Goal: Navigation & Orientation: Find specific page/section

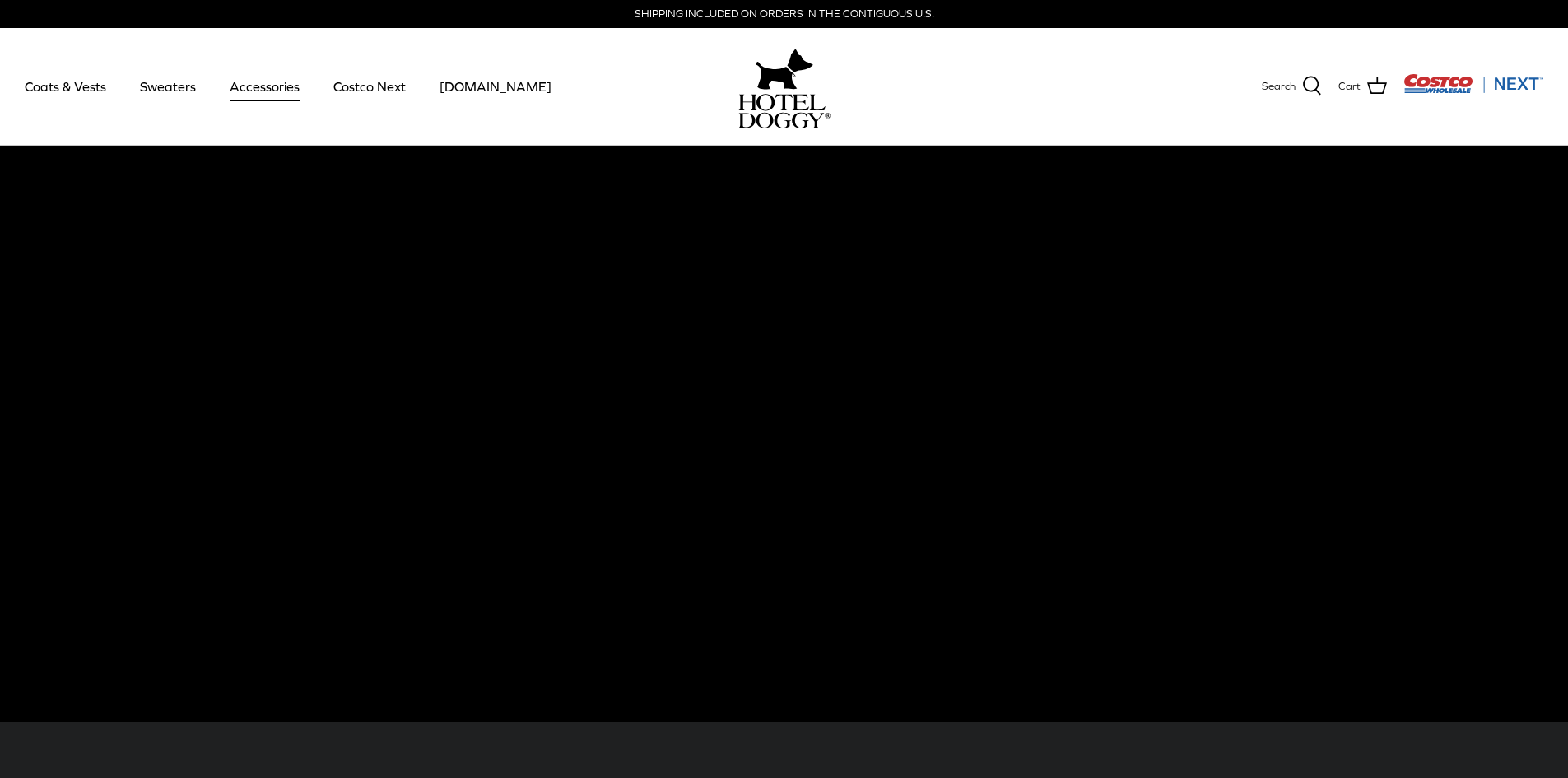
click at [282, 86] on link "Accessories" at bounding box center [264, 86] width 100 height 56
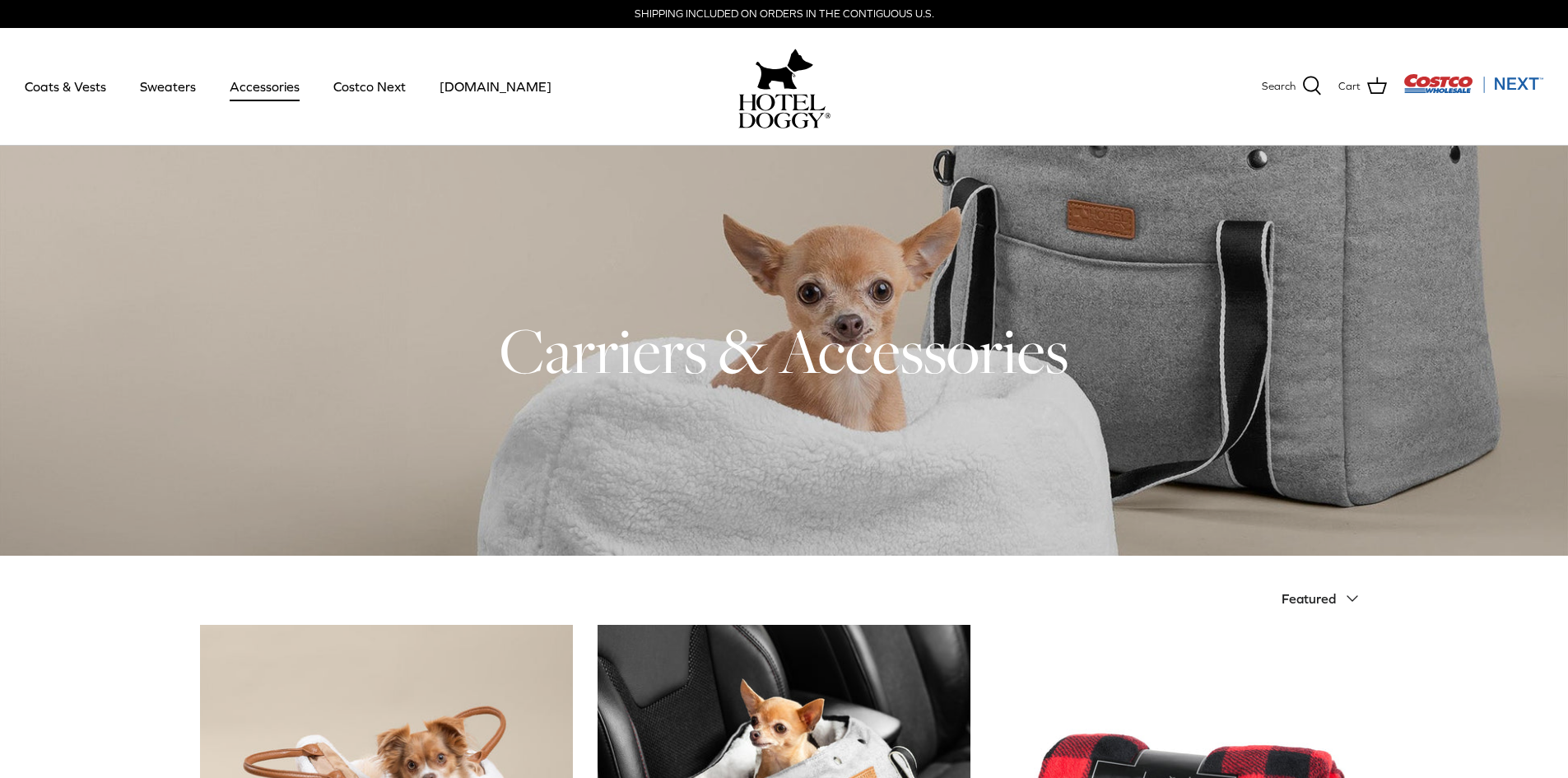
click at [238, 91] on link "Accessories" at bounding box center [264, 86] width 100 height 56
click at [65, 77] on link "Coats & Vests" at bounding box center [65, 86] width 111 height 56
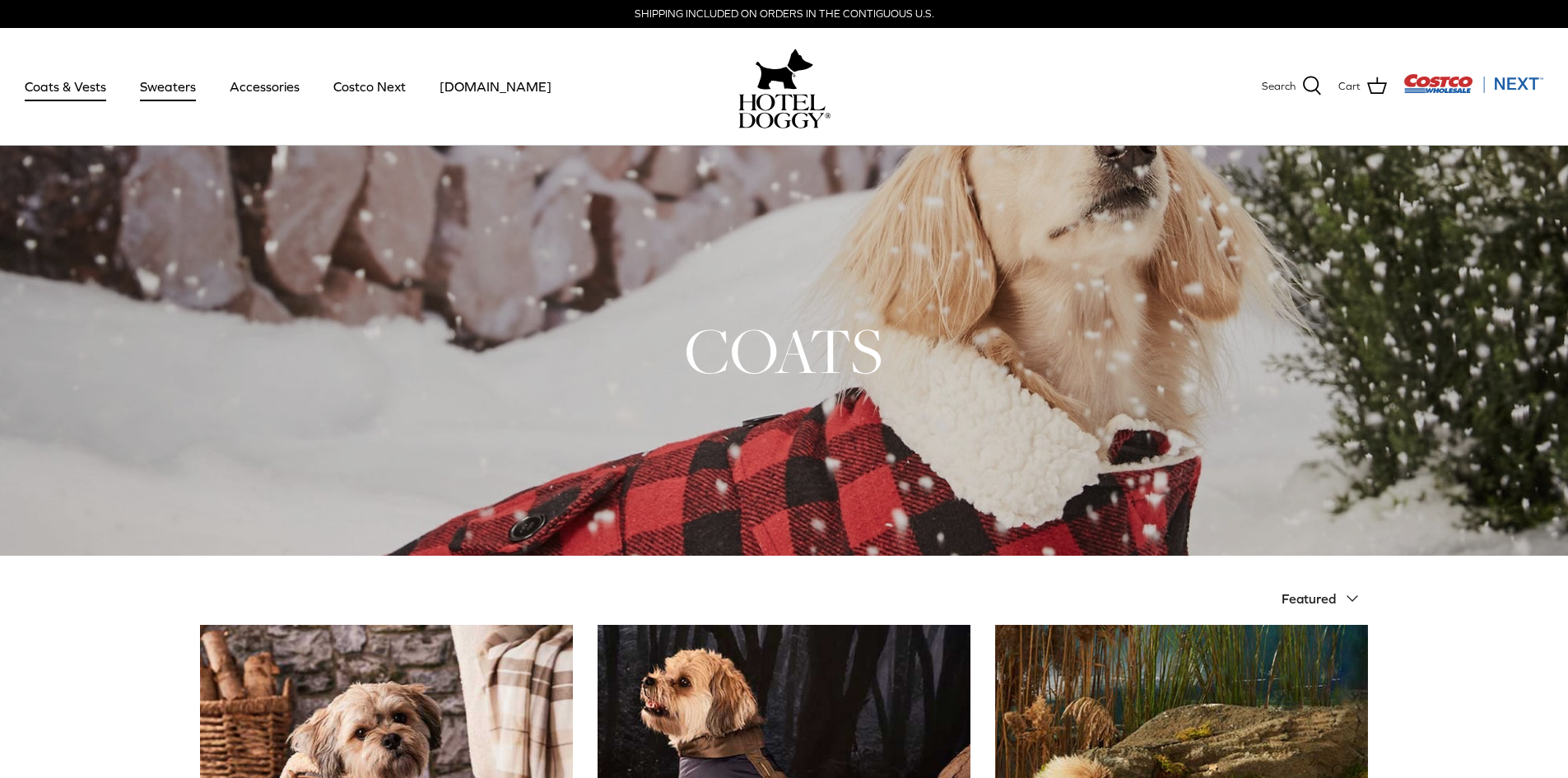
click at [145, 84] on link "Sweaters" at bounding box center [168, 86] width 86 height 56
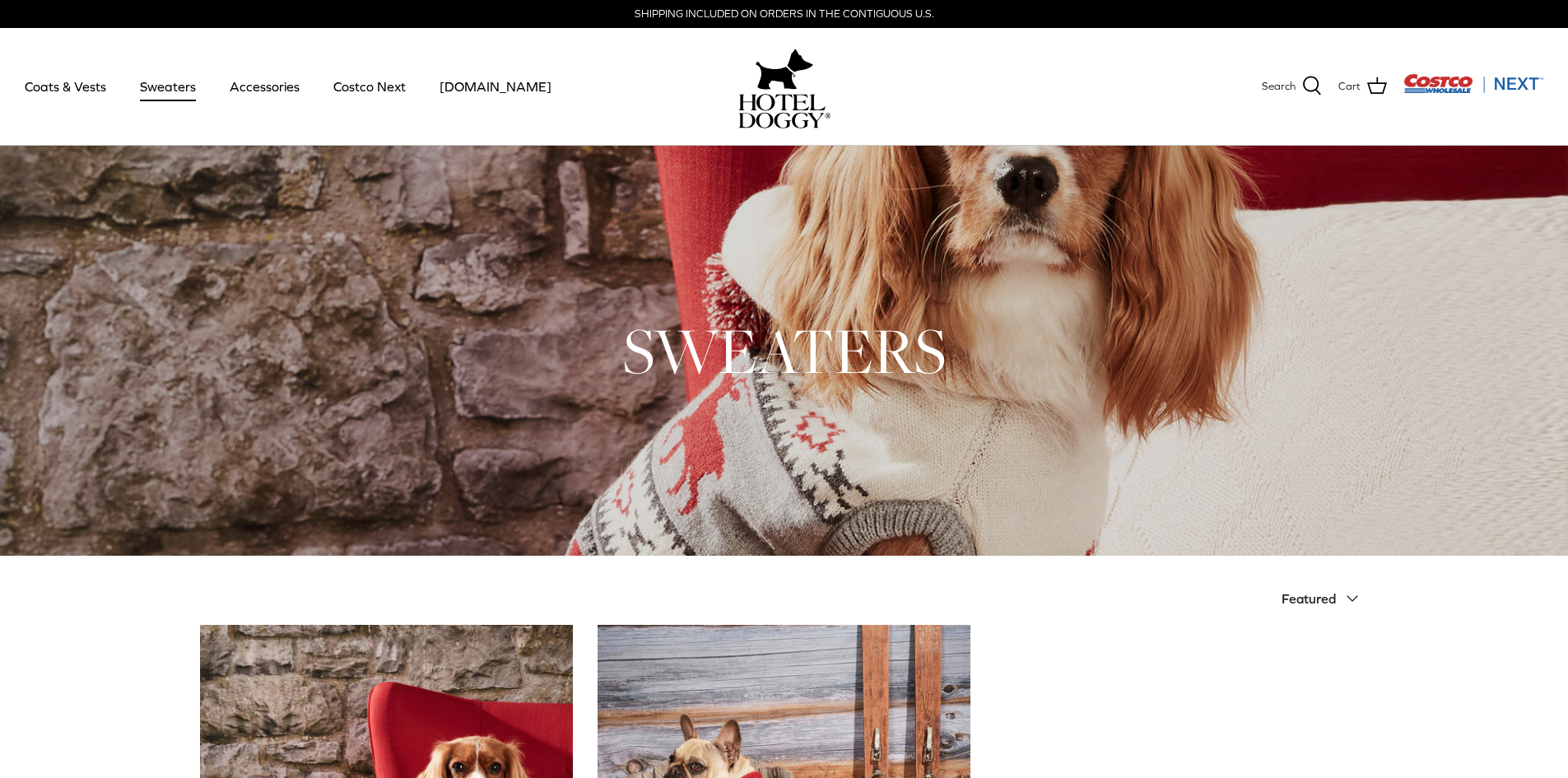
click at [1458, 61] on div "Search Coats & Vests Sweaters Accessories Costco Next [DOMAIN_NAME] Search Cart" at bounding box center [784, 86] width 1568 height 118
click at [1448, 90] on img "Costco Next" at bounding box center [1474, 83] width 140 height 21
